Goal: Task Accomplishment & Management: Use online tool/utility

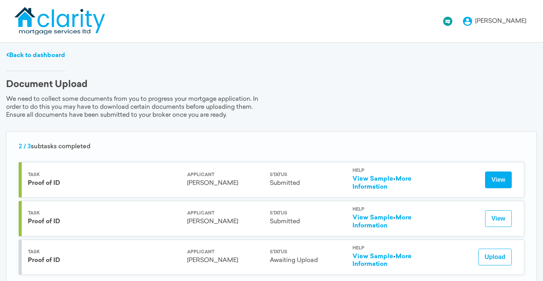
click at [495, 179] on button "View" at bounding box center [498, 180] width 27 height 17
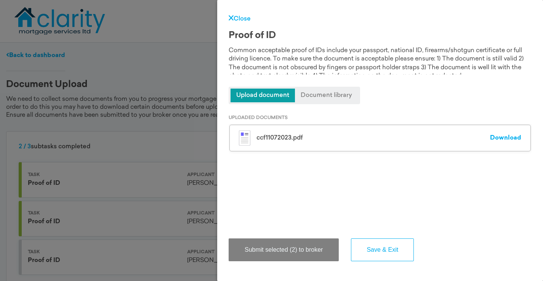
click at [327, 94] on span "Document library" at bounding box center [326, 96] width 63 height 14
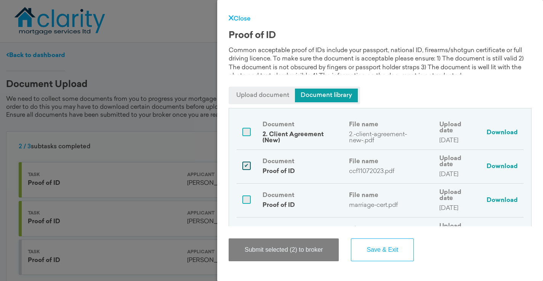
click at [237, 16] on link "Close" at bounding box center [239, 19] width 22 height 6
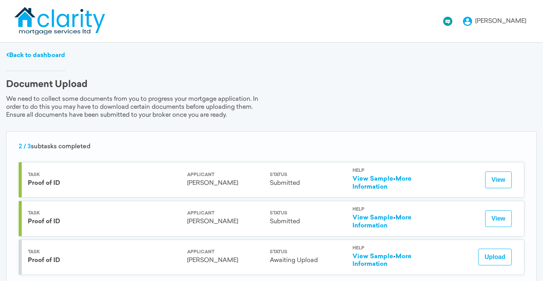
click at [514, 19] on div "[PERSON_NAME]" at bounding box center [500, 21] width 51 height 6
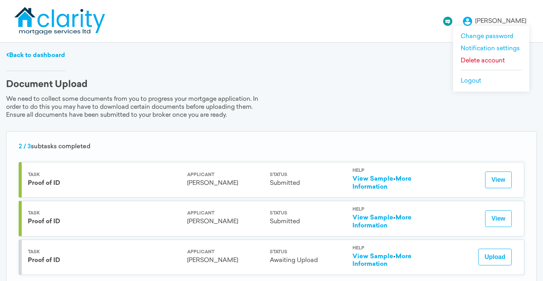
scroll to position [27, 0]
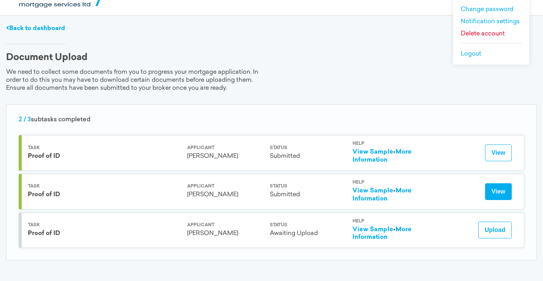
click at [493, 189] on button "View" at bounding box center [498, 192] width 27 height 17
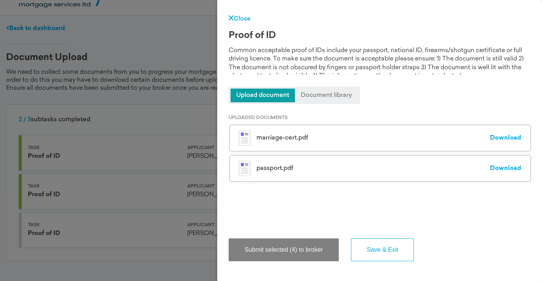
click at [237, 16] on link "Close" at bounding box center [239, 19] width 22 height 6
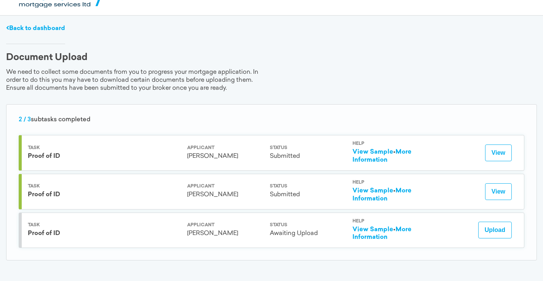
click at [389, 228] on link "View Sample" at bounding box center [372, 230] width 41 height 6
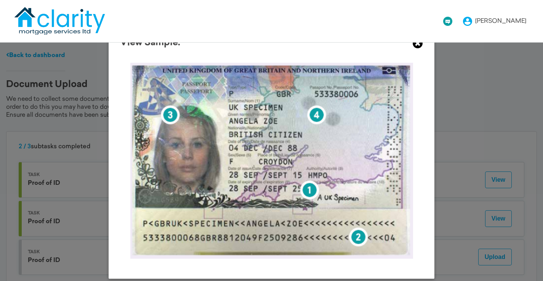
click at [414, 44] on icon at bounding box center [417, 43] width 10 height 10
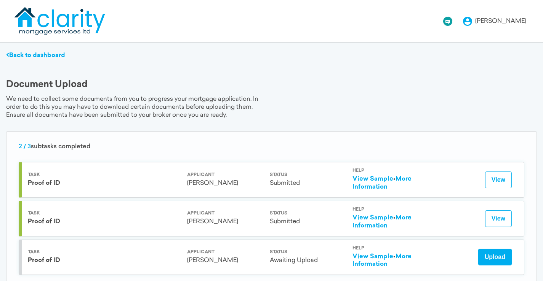
click at [492, 259] on button "Upload" at bounding box center [495, 257] width 34 height 17
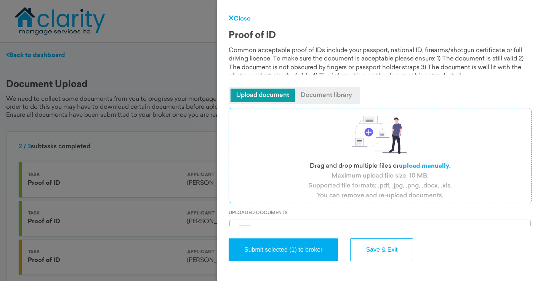
scroll to position [28, 0]
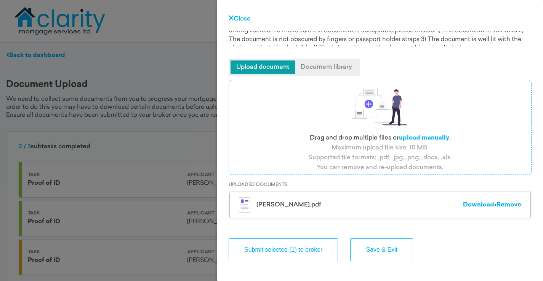
click at [309, 249] on button "Submit selected (1) to broker" at bounding box center [282, 250] width 109 height 23
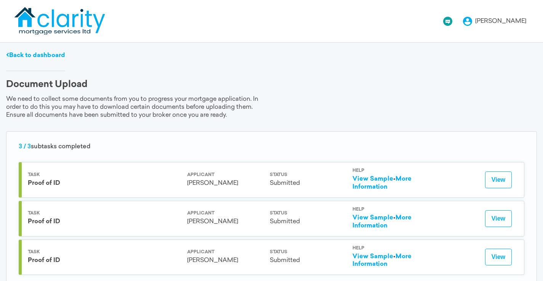
click at [48, 53] on link "Back to dashboard" at bounding box center [35, 56] width 59 height 6
